Goal: Answer question/provide support

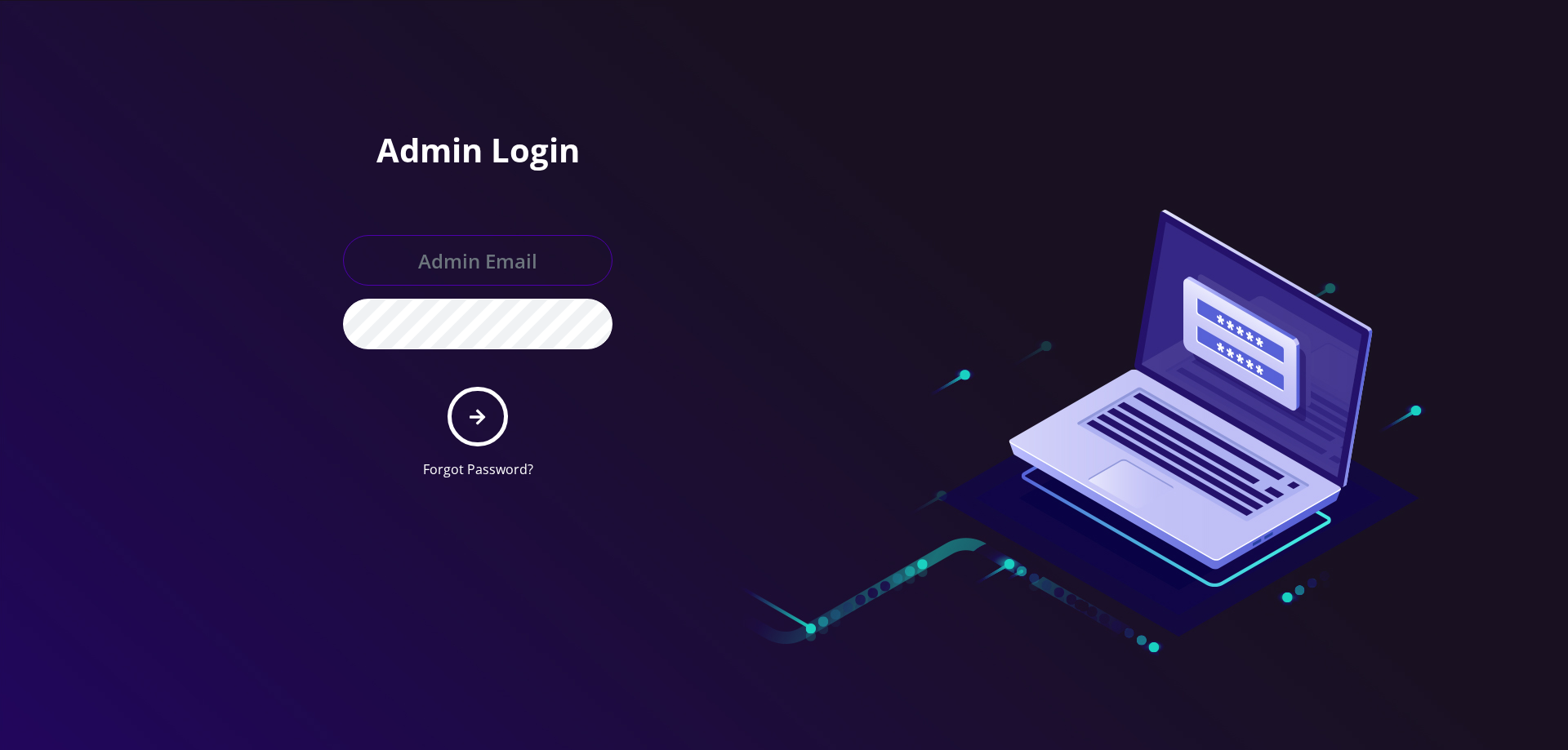
click at [525, 256] on input "text" at bounding box center [478, 260] width 270 height 50
type input "[EMAIL_ADDRESS][DOMAIN_NAME]"
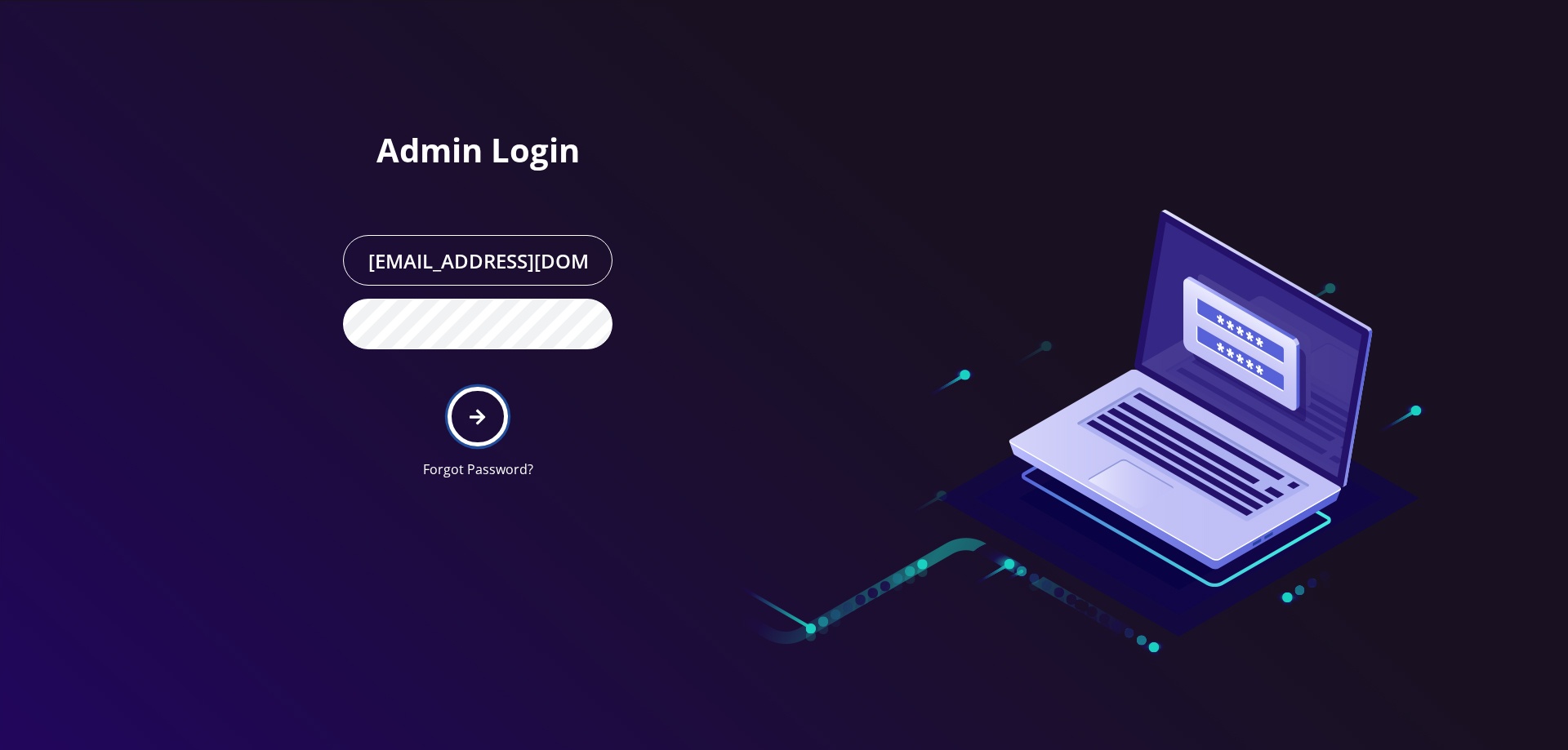
click at [488, 424] on button "submit" at bounding box center [477, 417] width 60 height 60
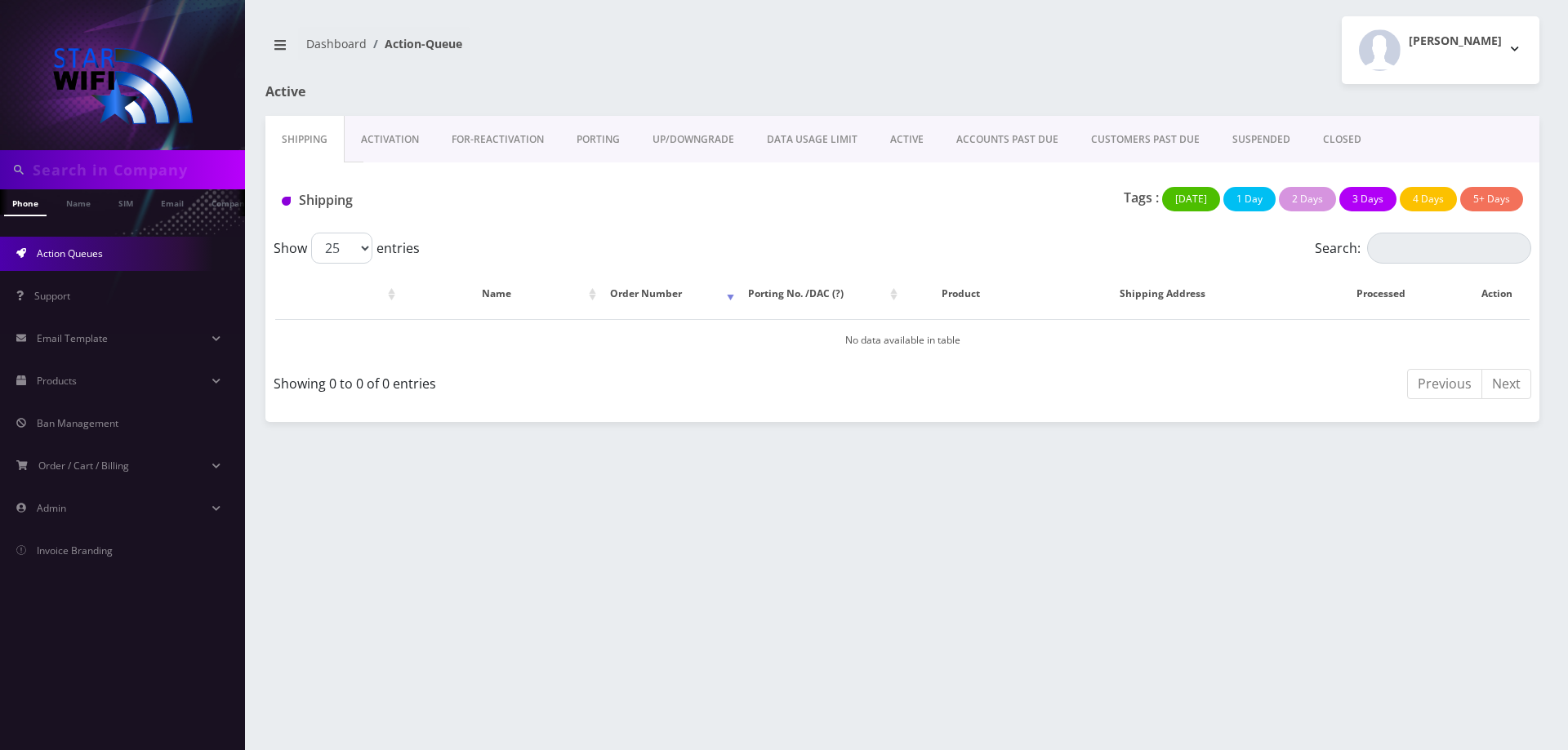
click at [885, 141] on link "ACTIVE" at bounding box center [907, 139] width 66 height 48
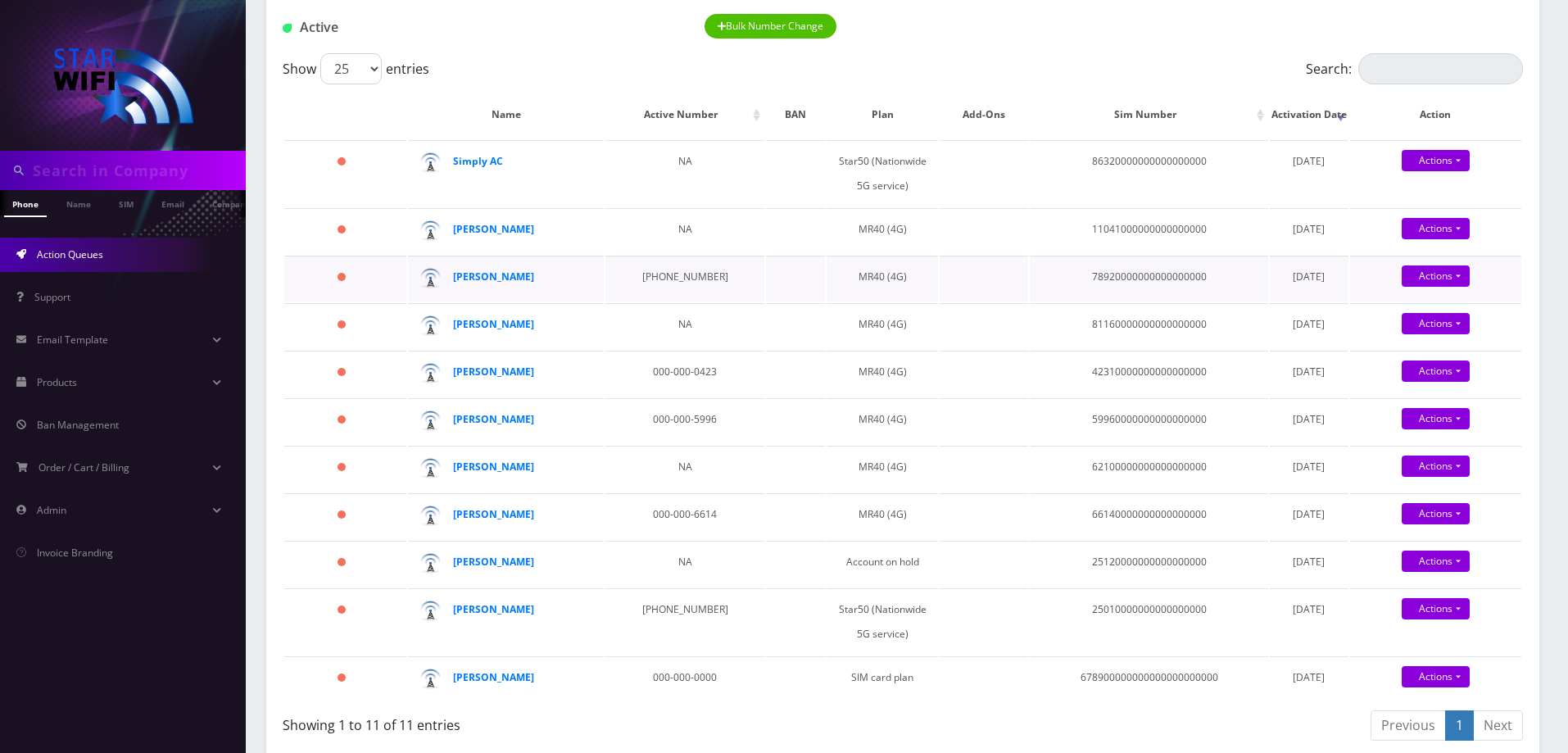
scroll to position [246, 0]
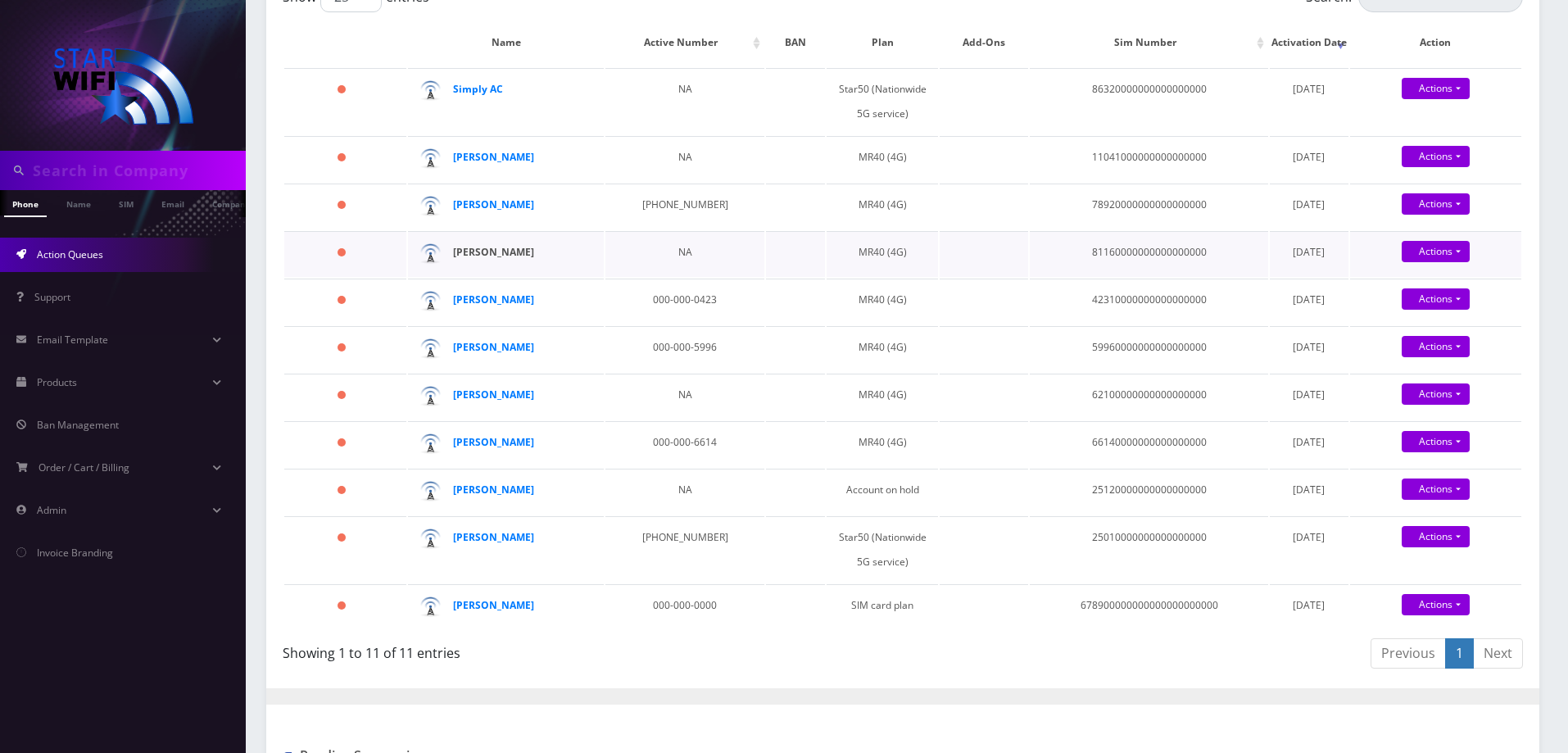
click at [518, 246] on strong "Emma Whitford" at bounding box center [494, 252] width 81 height 14
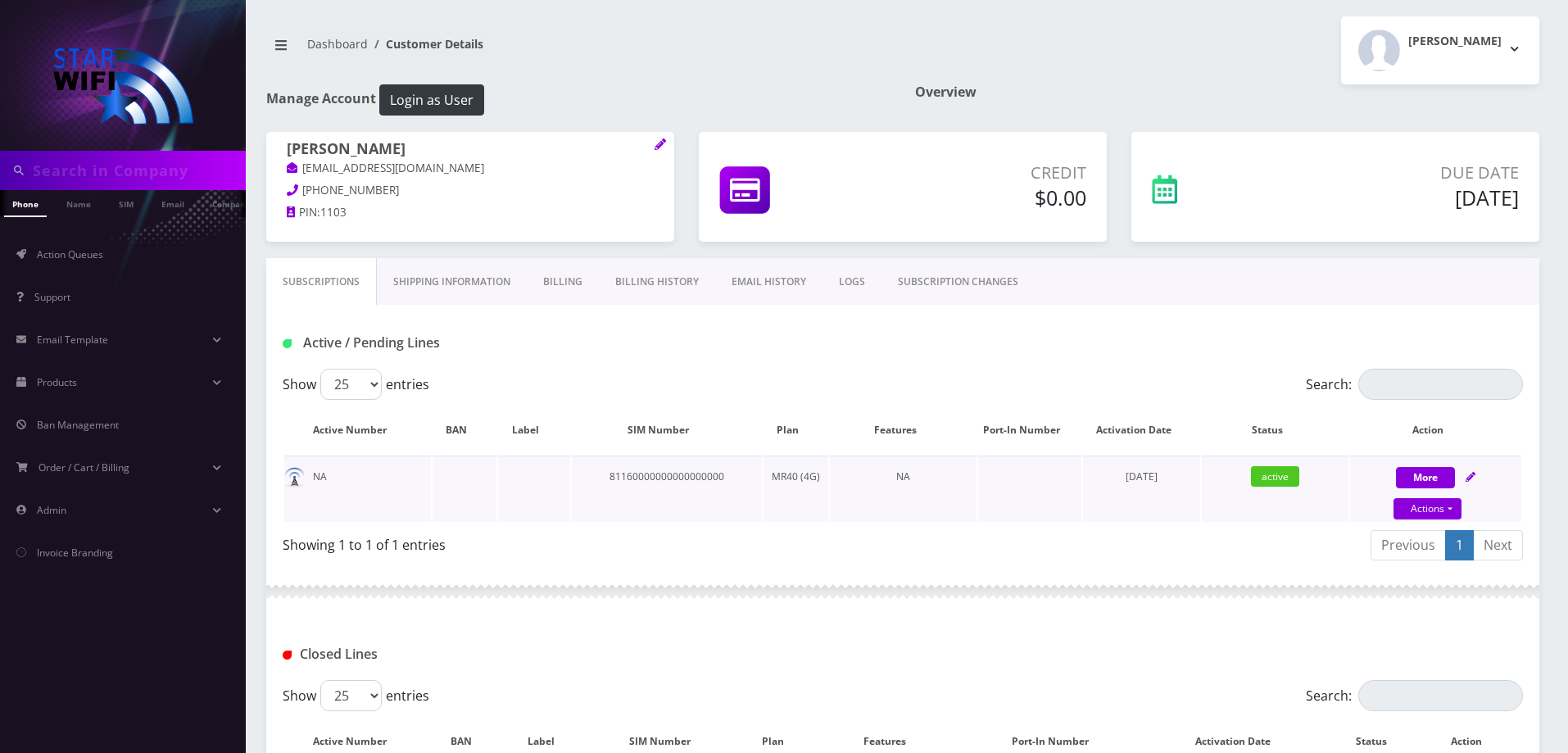
scroll to position [295, 0]
